Goal: Find specific page/section: Find specific page/section

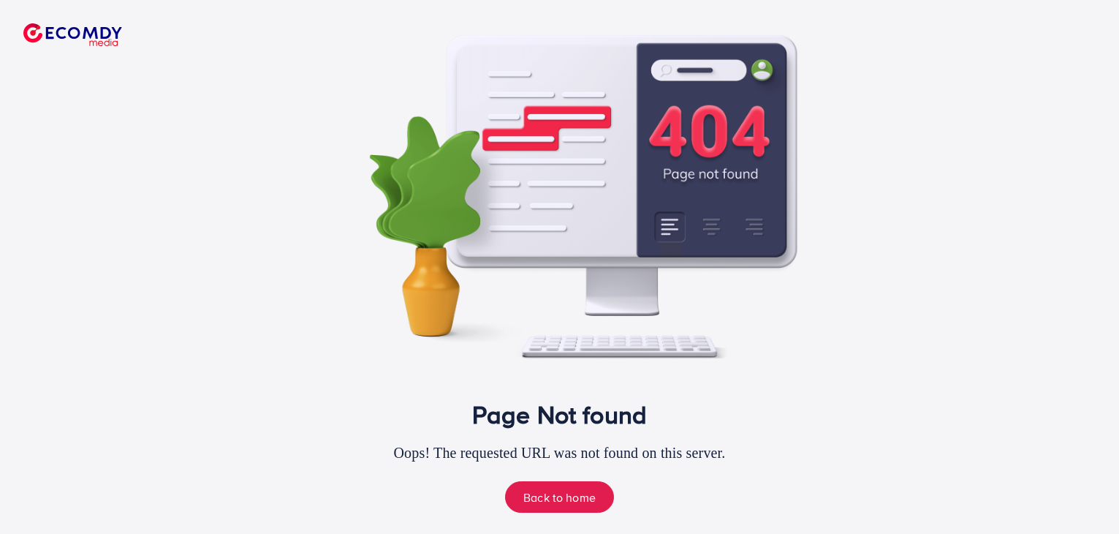
click at [553, 499] on link "Back to home" at bounding box center [559, 496] width 109 height 31
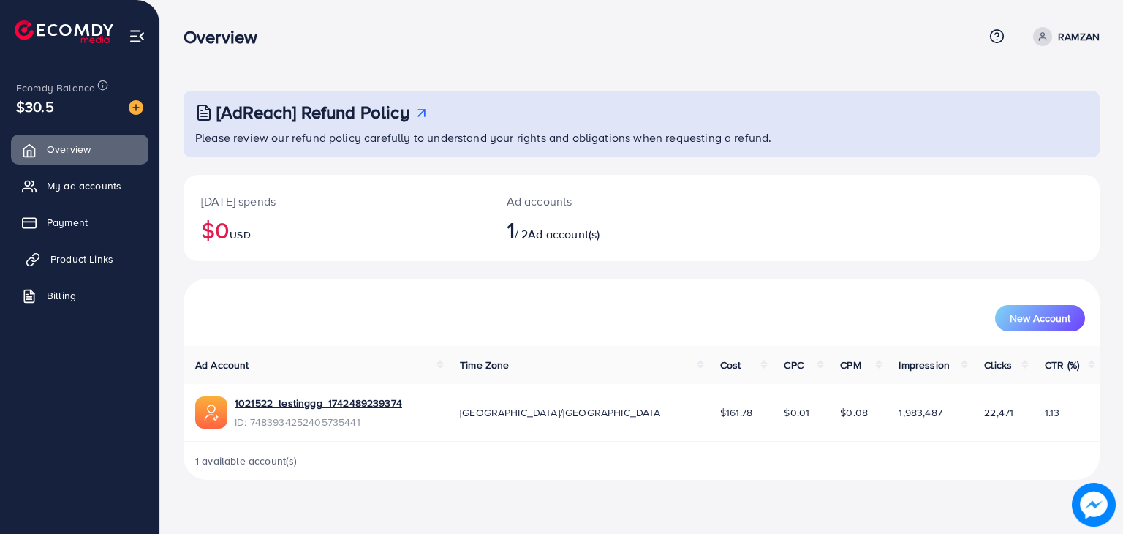
click at [94, 264] on span "Product Links" at bounding box center [81, 258] width 63 height 15
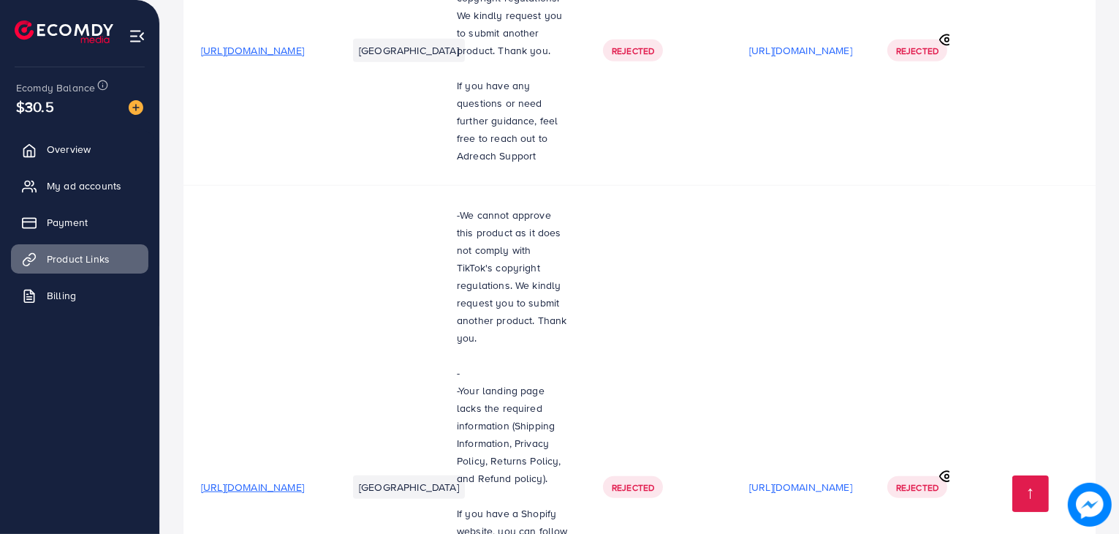
scroll to position [1346, 0]
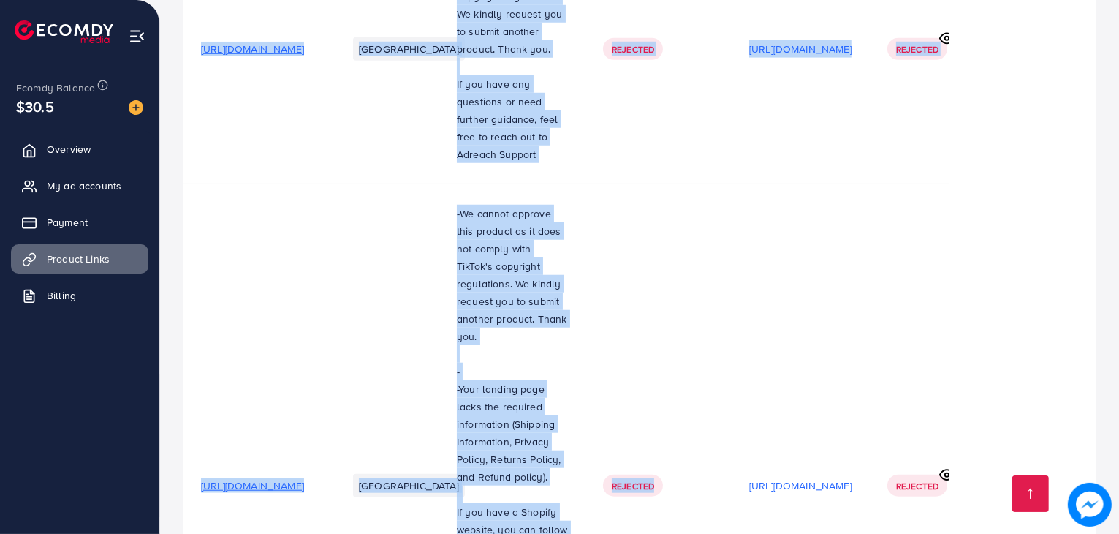
drag, startPoint x: 827, startPoint y: 474, endPoint x: 941, endPoint y: 475, distance: 113.3
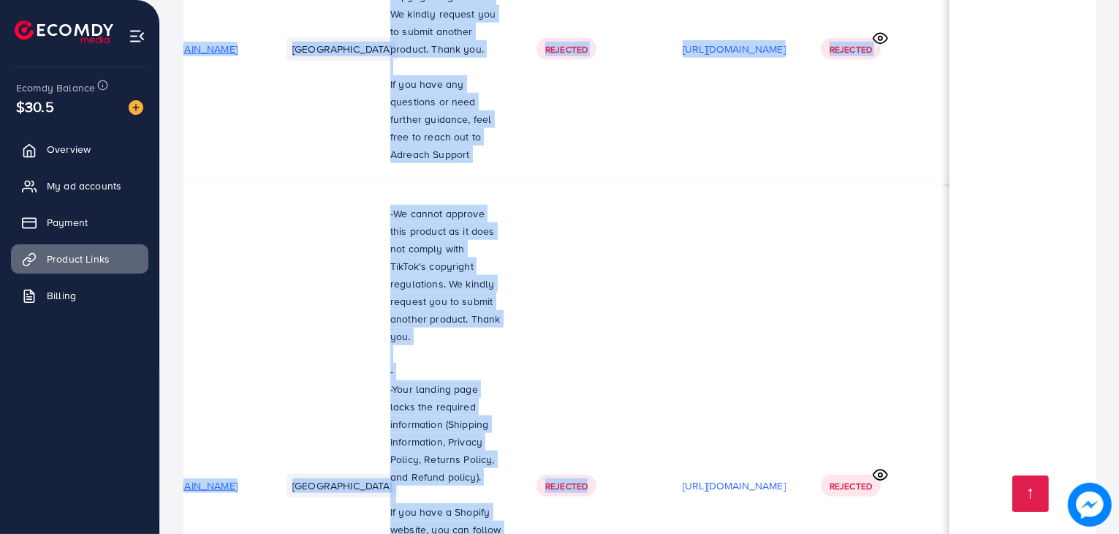
scroll to position [0, 322]
click at [878, 467] on icon at bounding box center [880, 474] width 15 height 15
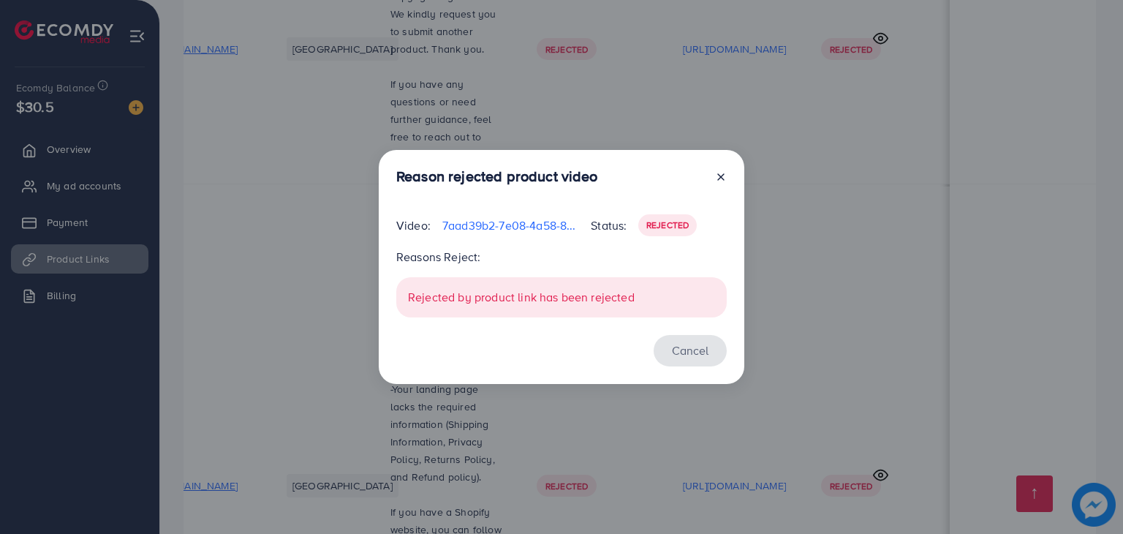
click at [705, 358] on button "Cancel" at bounding box center [689, 350] width 73 height 31
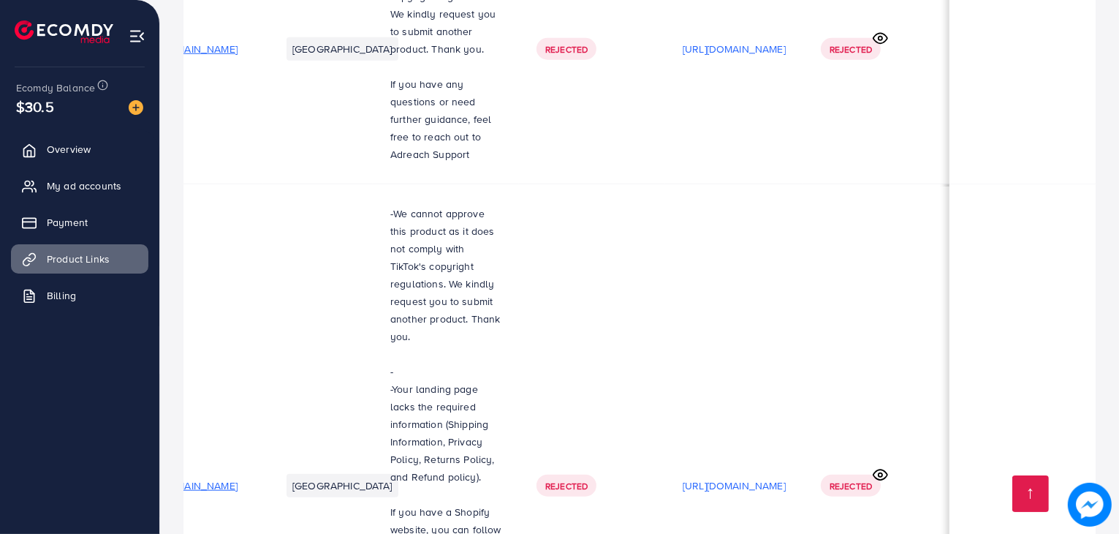
scroll to position [3, 319]
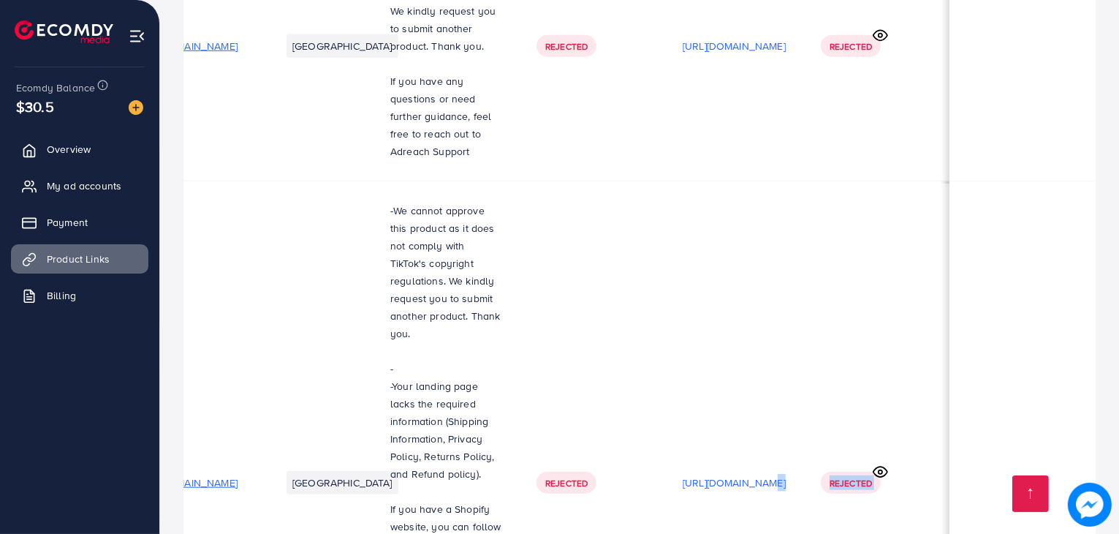
drag, startPoint x: 658, startPoint y: 474, endPoint x: 631, endPoint y: 482, distance: 27.7
click at [519, 436] on td "Rejected" at bounding box center [592, 482] width 146 height 603
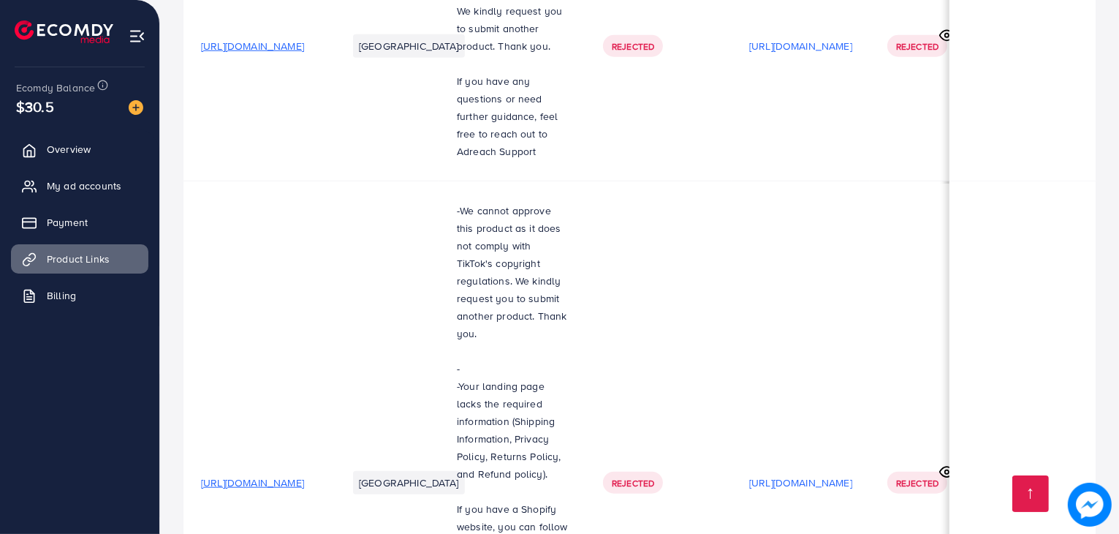
scroll to position [0, 0]
